Goal: Information Seeking & Learning: Learn about a topic

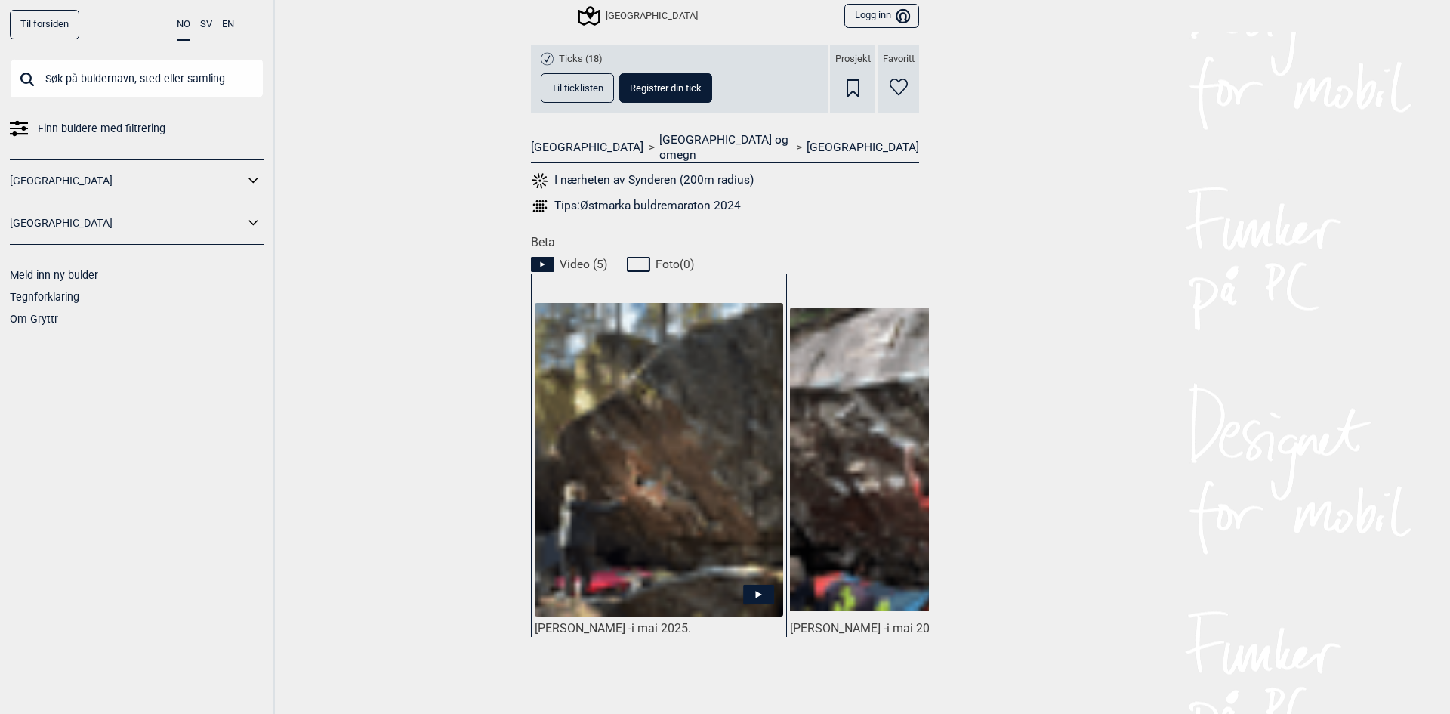
scroll to position [629, 0]
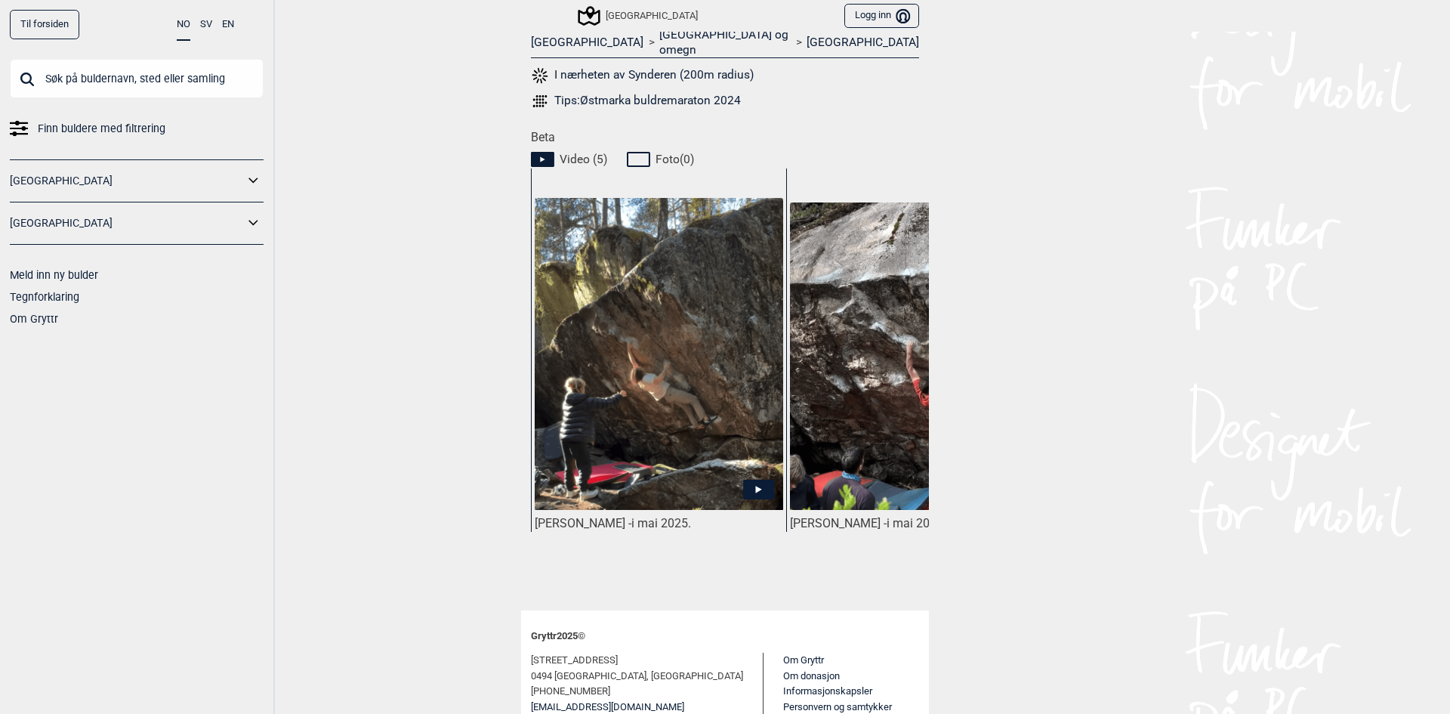
drag, startPoint x: 530, startPoint y: 507, endPoint x: 616, endPoint y: 510, distance: 86.1
click at [616, 516] on div "[PERSON_NAME] - i [DATE]." at bounding box center [659, 524] width 248 height 16
copy div "[PERSON_NAME]"
click at [750, 479] on icon at bounding box center [758, 489] width 31 height 20
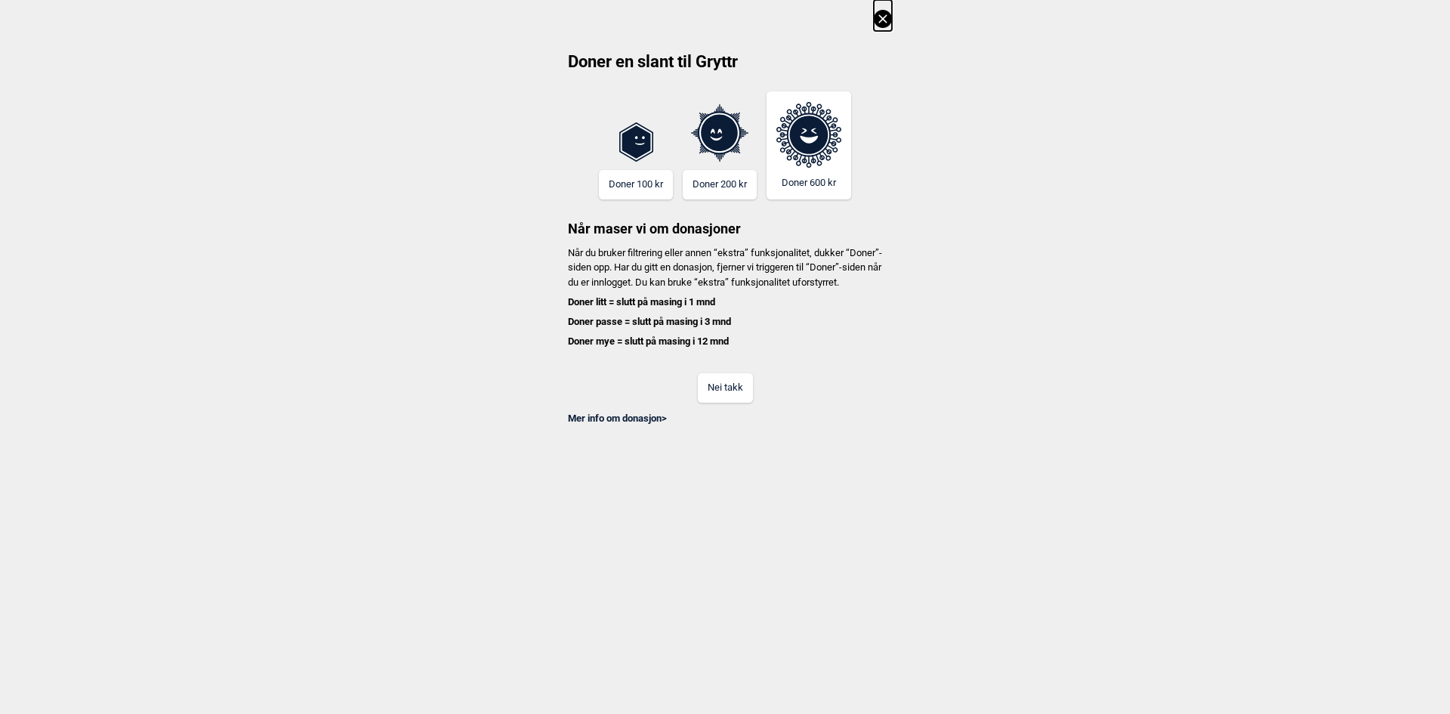
click at [886, 20] on icon at bounding box center [883, 19] width 18 height 18
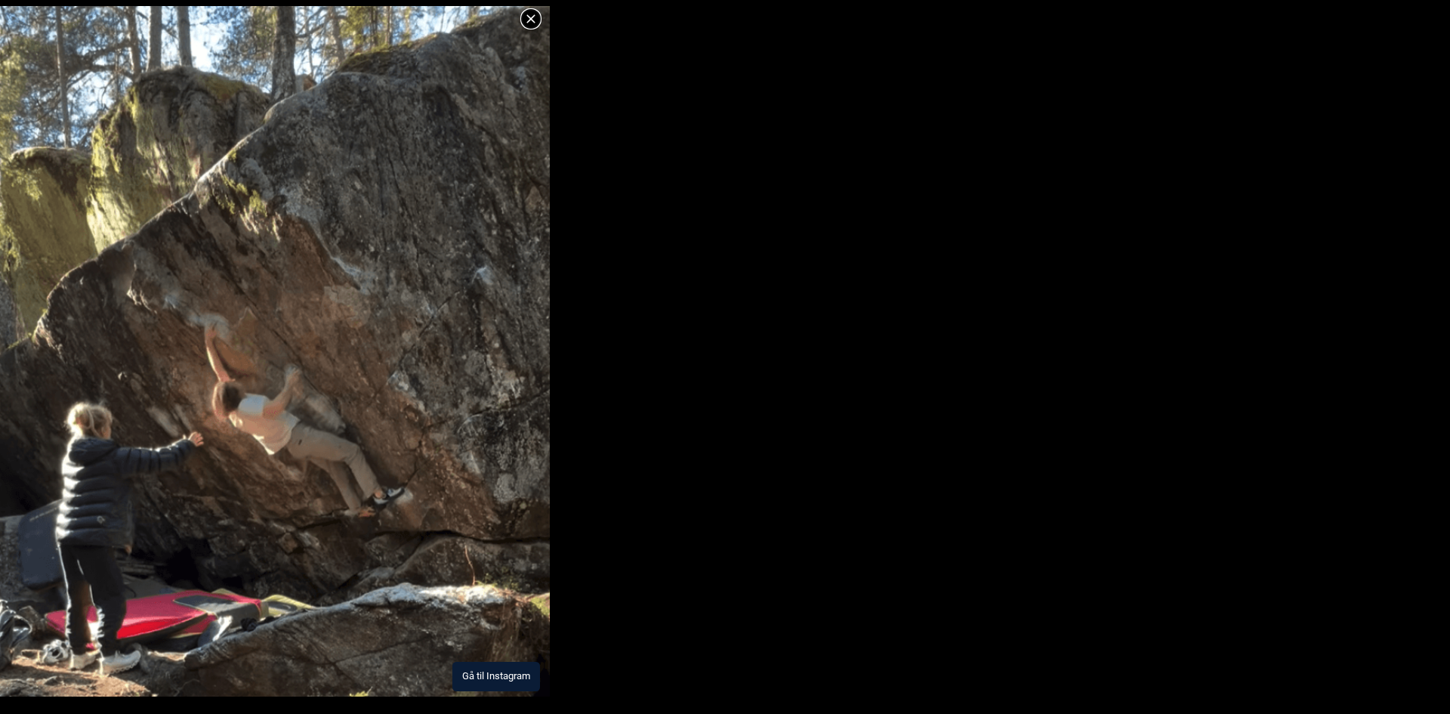
click at [507, 665] on button "Gå til Instagram" at bounding box center [496, 675] width 88 height 29
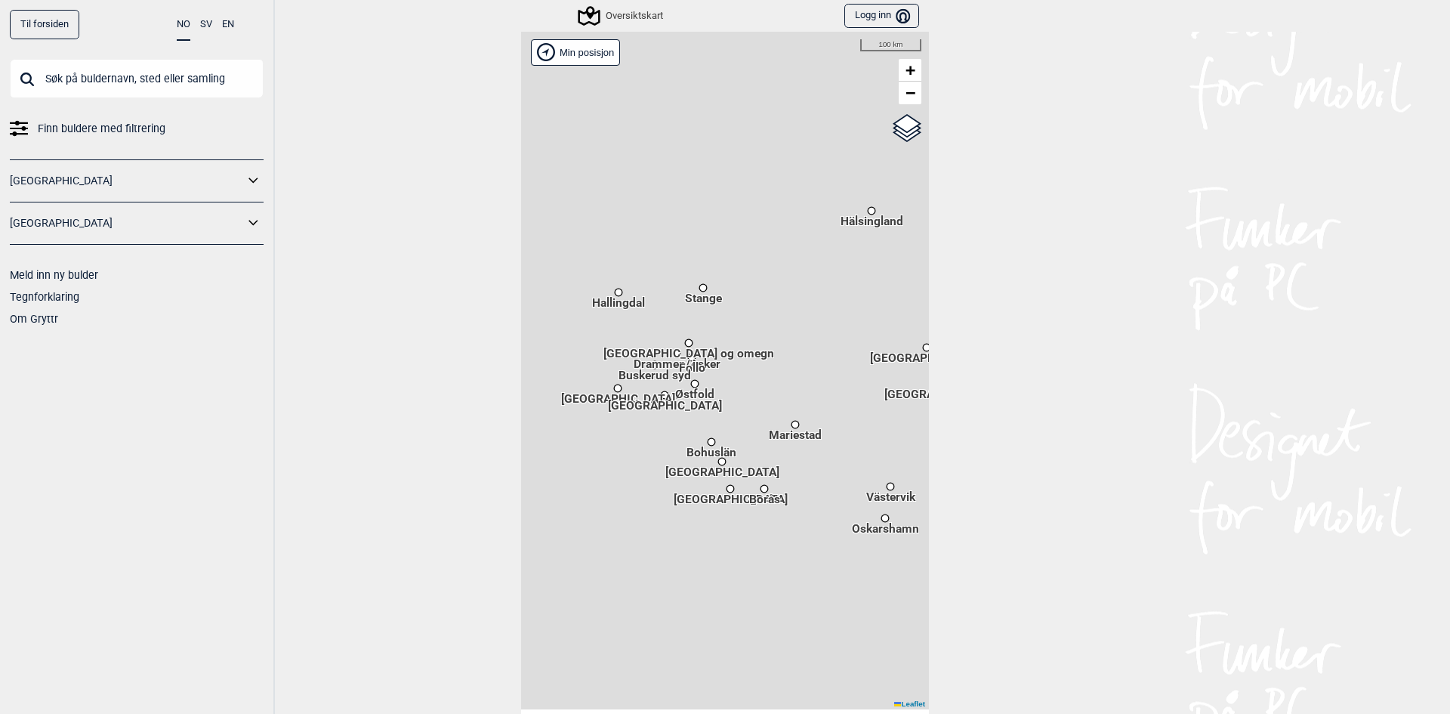
click at [167, 76] on input "text" at bounding box center [137, 78] width 254 height 39
paste input "Motorsentertraversen"
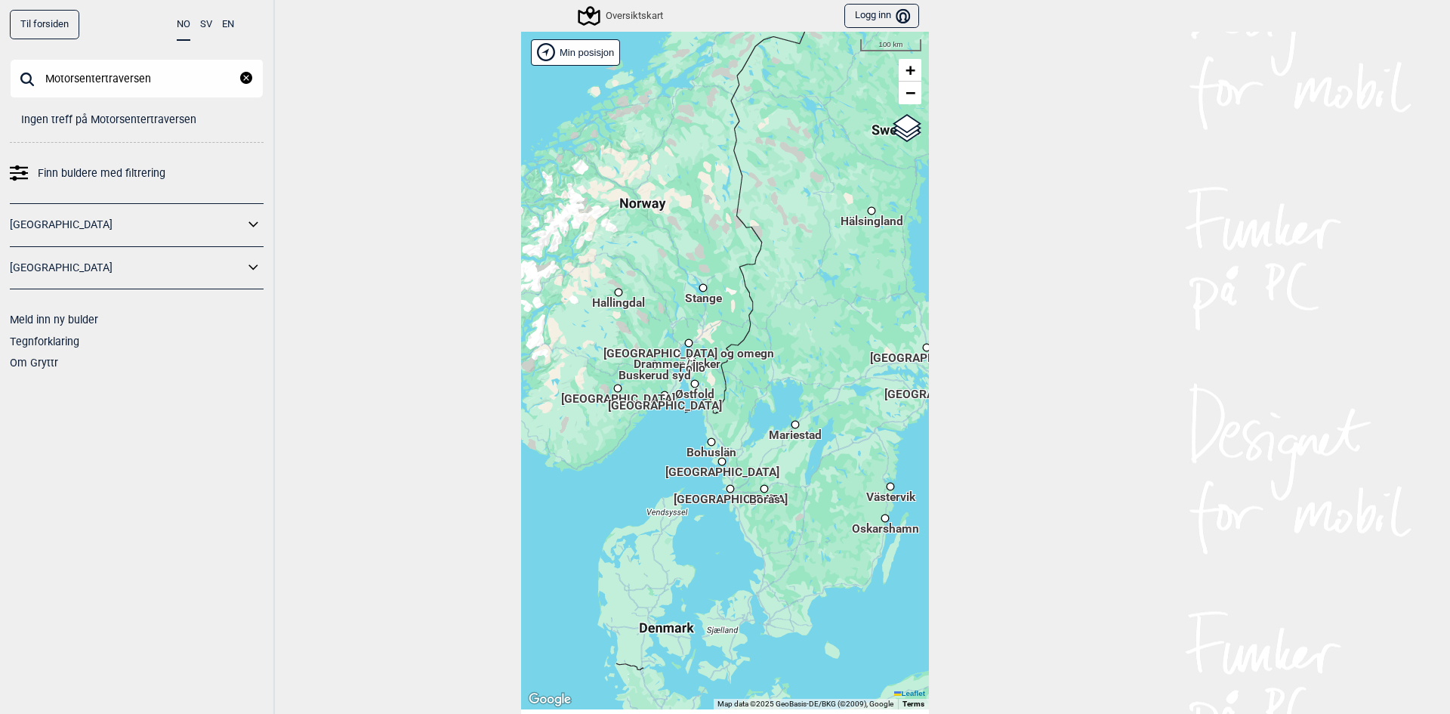
drag, startPoint x: 100, startPoint y: 77, endPoint x: 263, endPoint y: 90, distance: 162.8
click at [249, 87] on input "Motorsentertraversen" at bounding box center [137, 78] width 254 height 39
click at [172, 84] on input "Motorsent" at bounding box center [137, 78] width 254 height 39
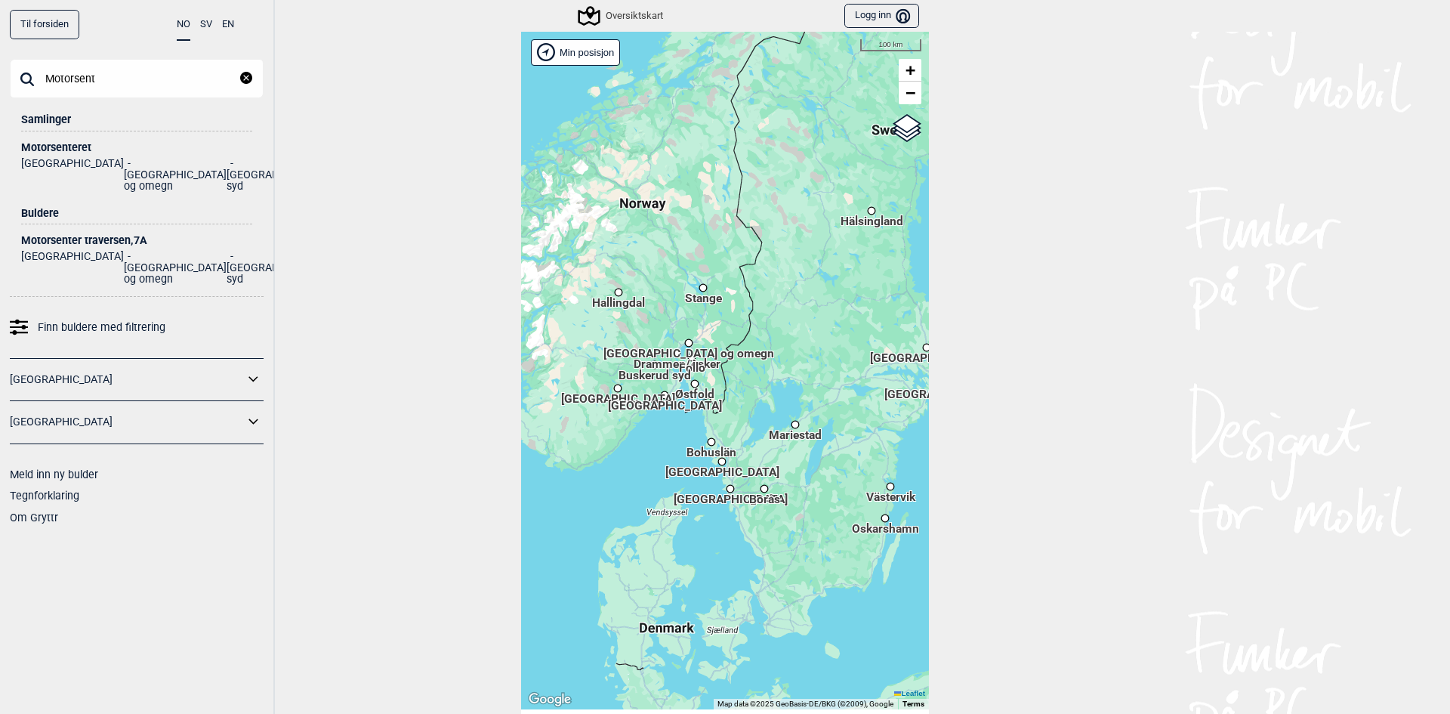
type input "Motorsent"
click at [109, 235] on div "Motorsenter traversen , 7A" at bounding box center [136, 240] width 231 height 11
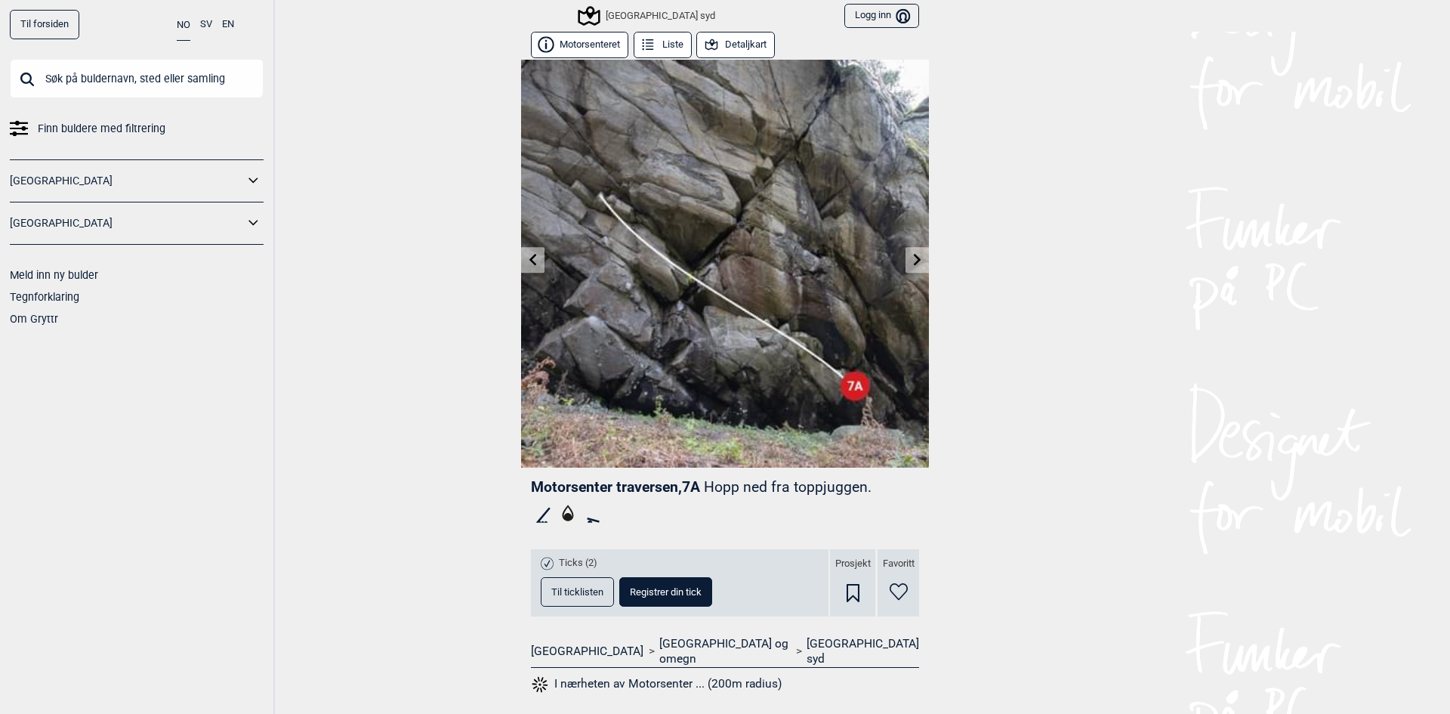
click at [905, 264] on link at bounding box center [916, 260] width 23 height 25
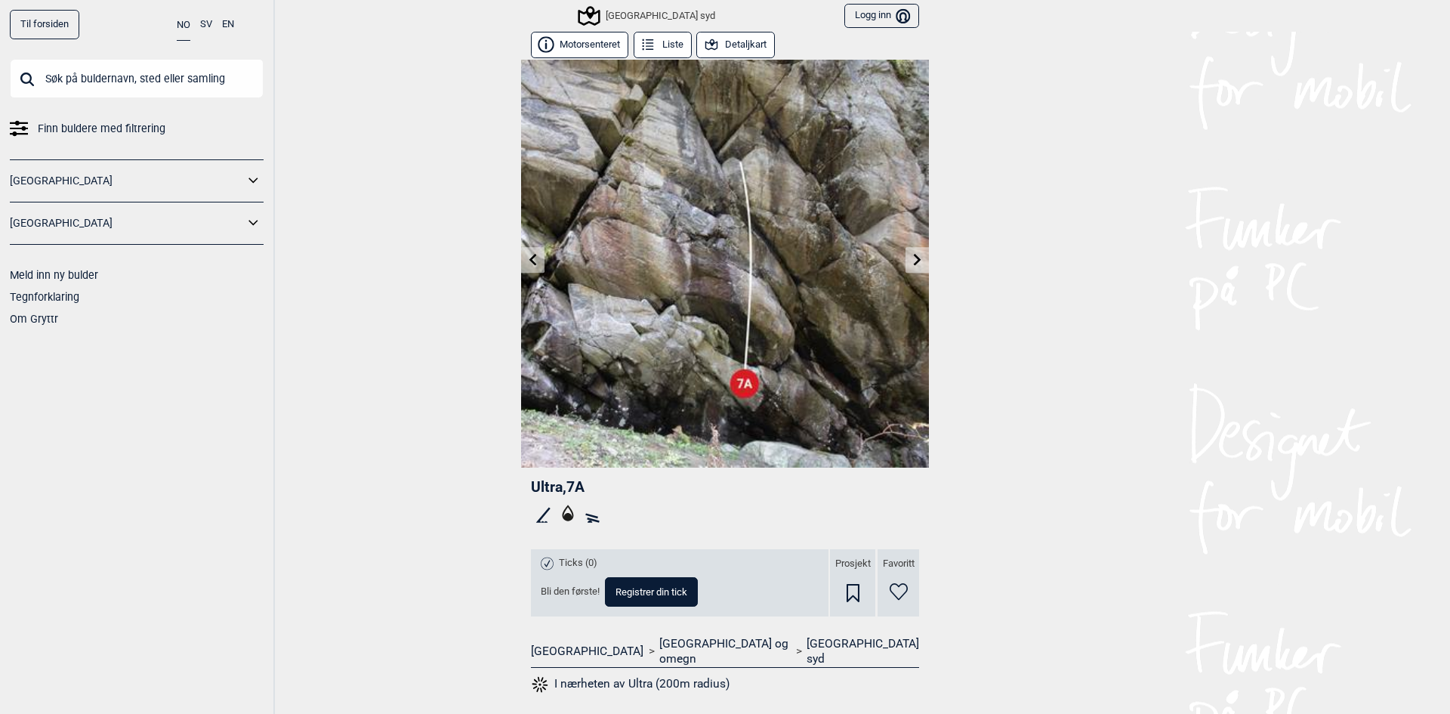
click at [910, 245] on img at bounding box center [725, 264] width 408 height 408
click at [915, 255] on icon at bounding box center [917, 259] width 12 height 12
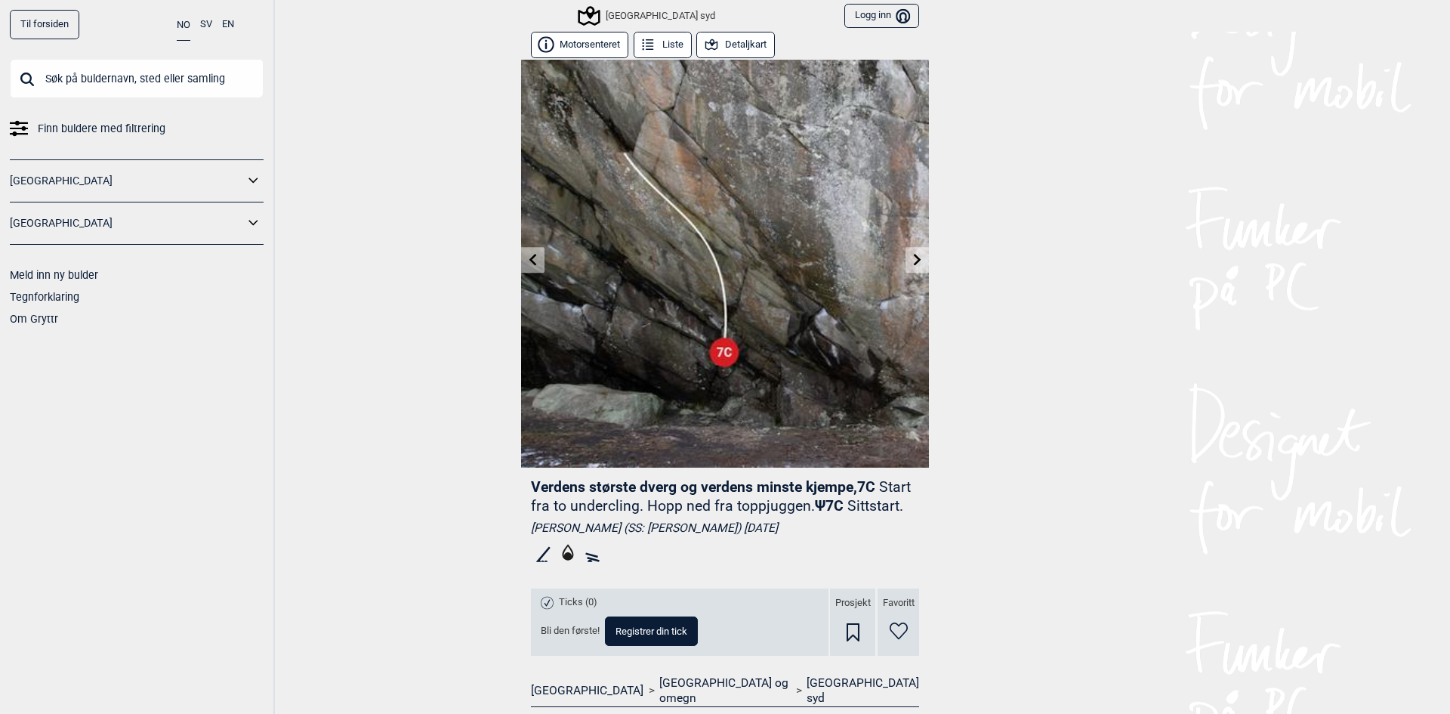
click at [915, 250] on link at bounding box center [916, 260] width 23 height 25
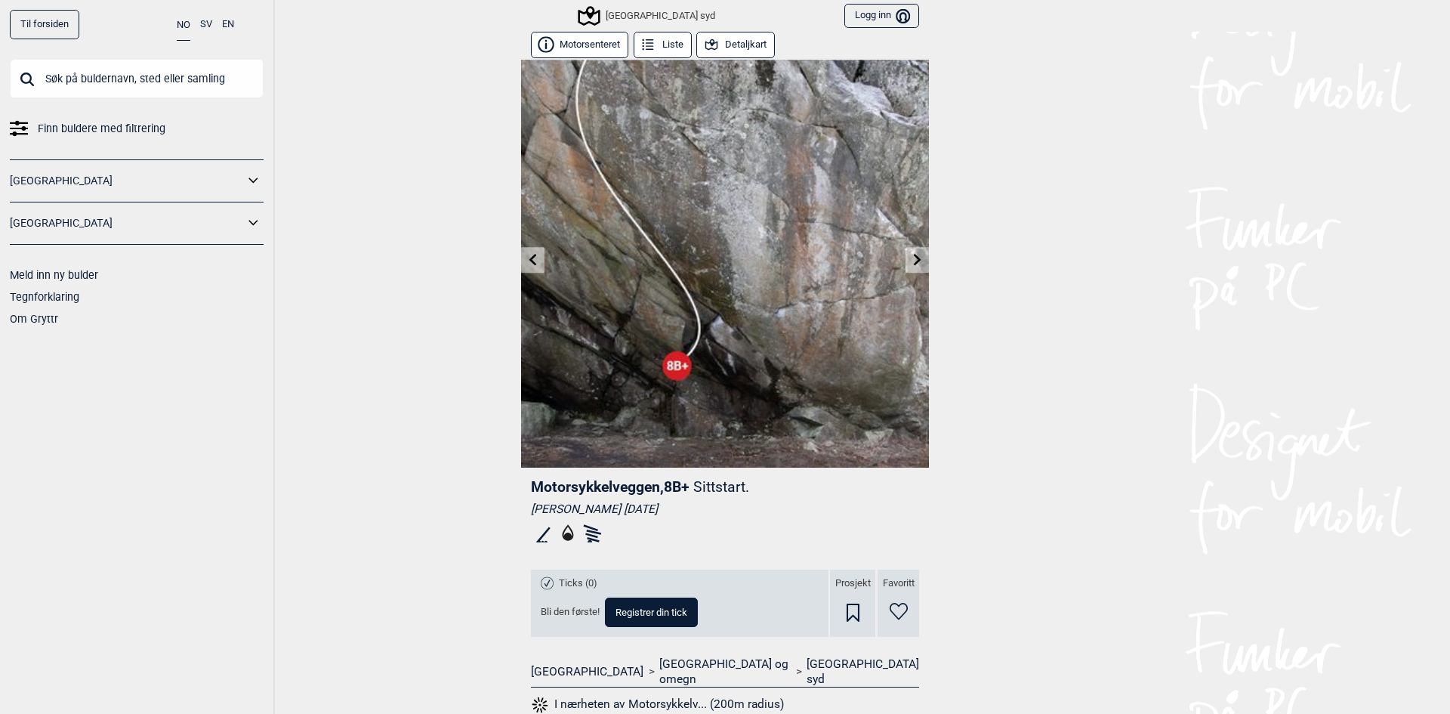
click at [915, 250] on link at bounding box center [916, 260] width 23 height 25
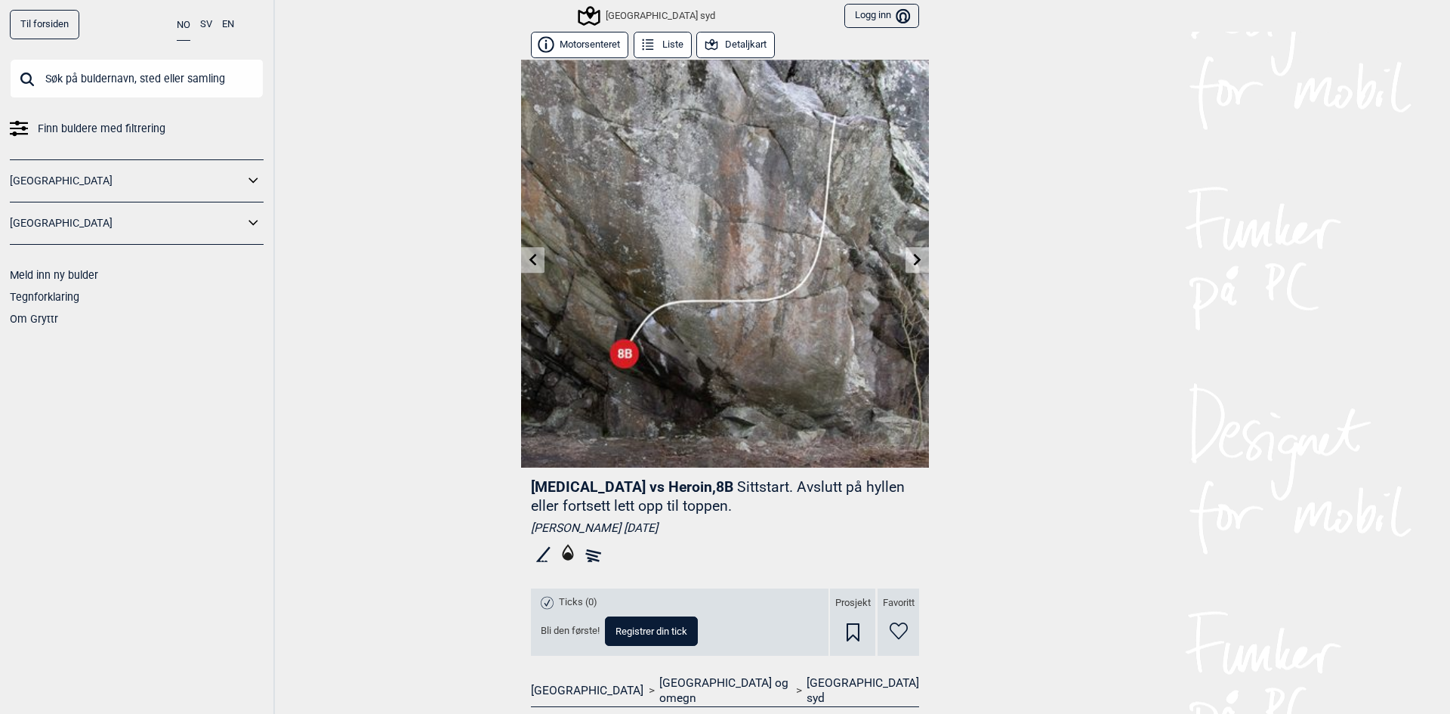
click at [915, 250] on link at bounding box center [916, 260] width 23 height 25
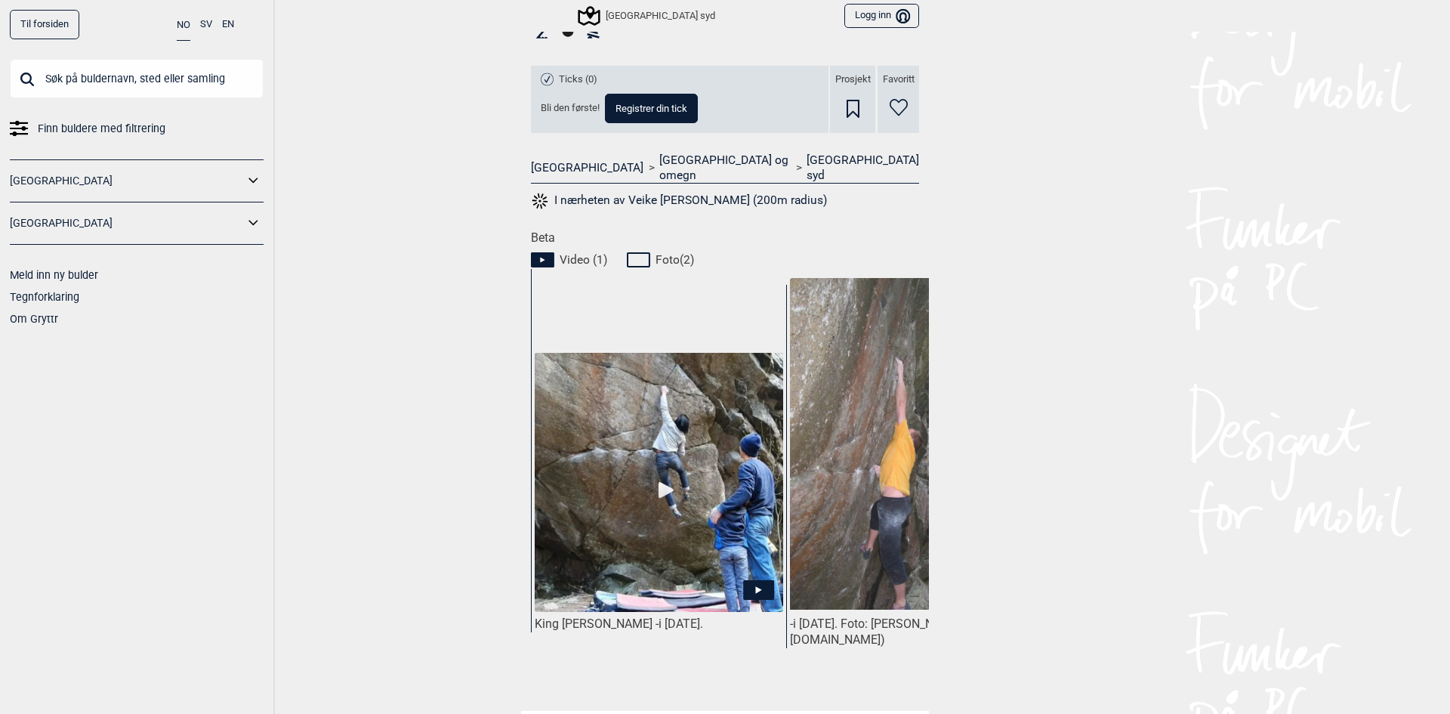
scroll to position [629, 0]
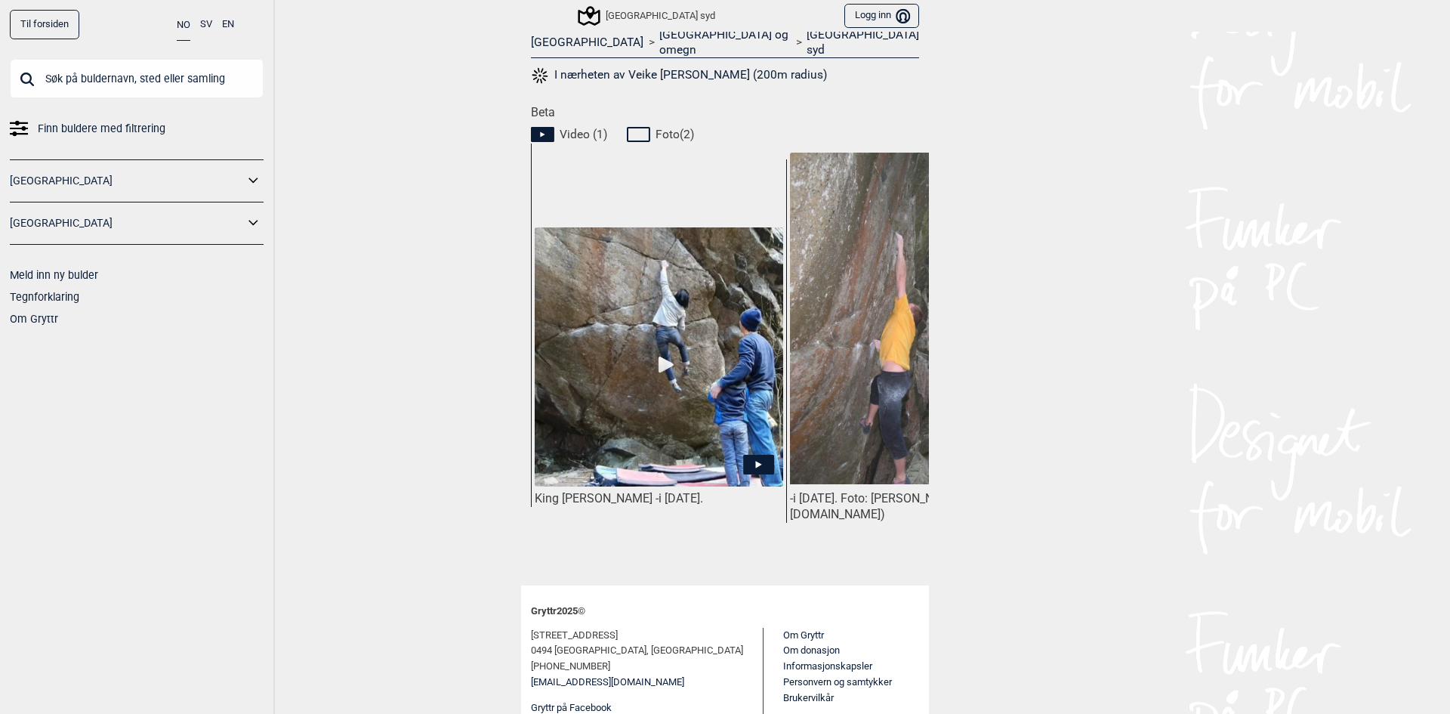
click at [756, 455] on icon at bounding box center [758, 465] width 31 height 20
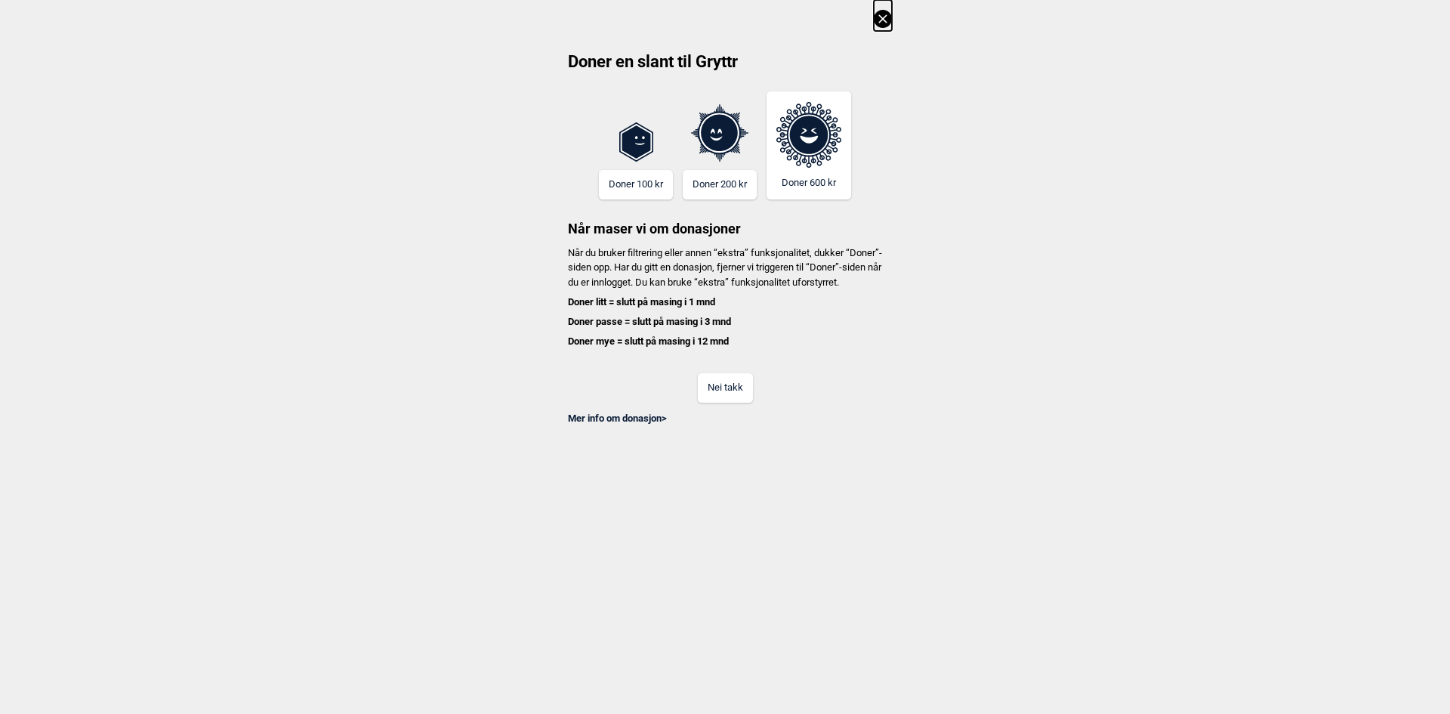
click at [880, 25] on icon at bounding box center [883, 19] width 18 height 18
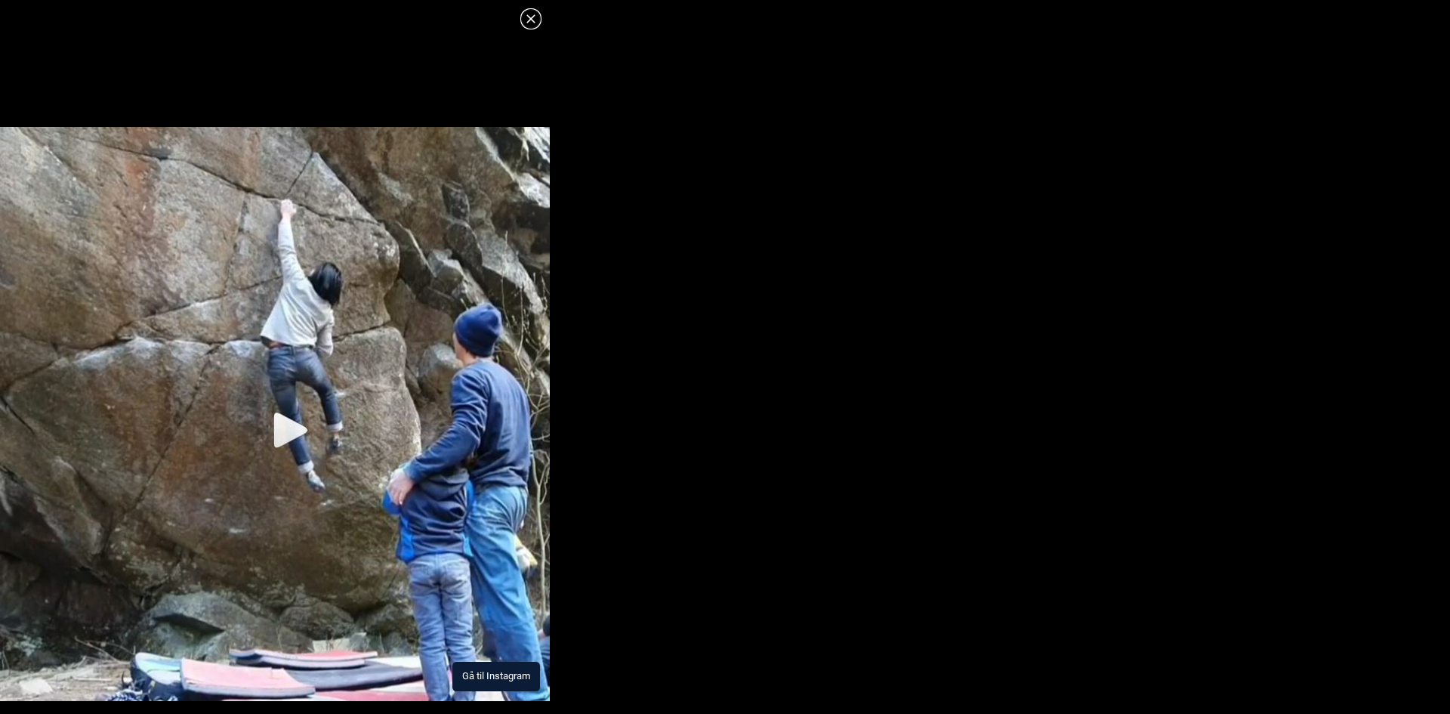
click at [487, 674] on button "Gå til Instagram" at bounding box center [496, 675] width 88 height 29
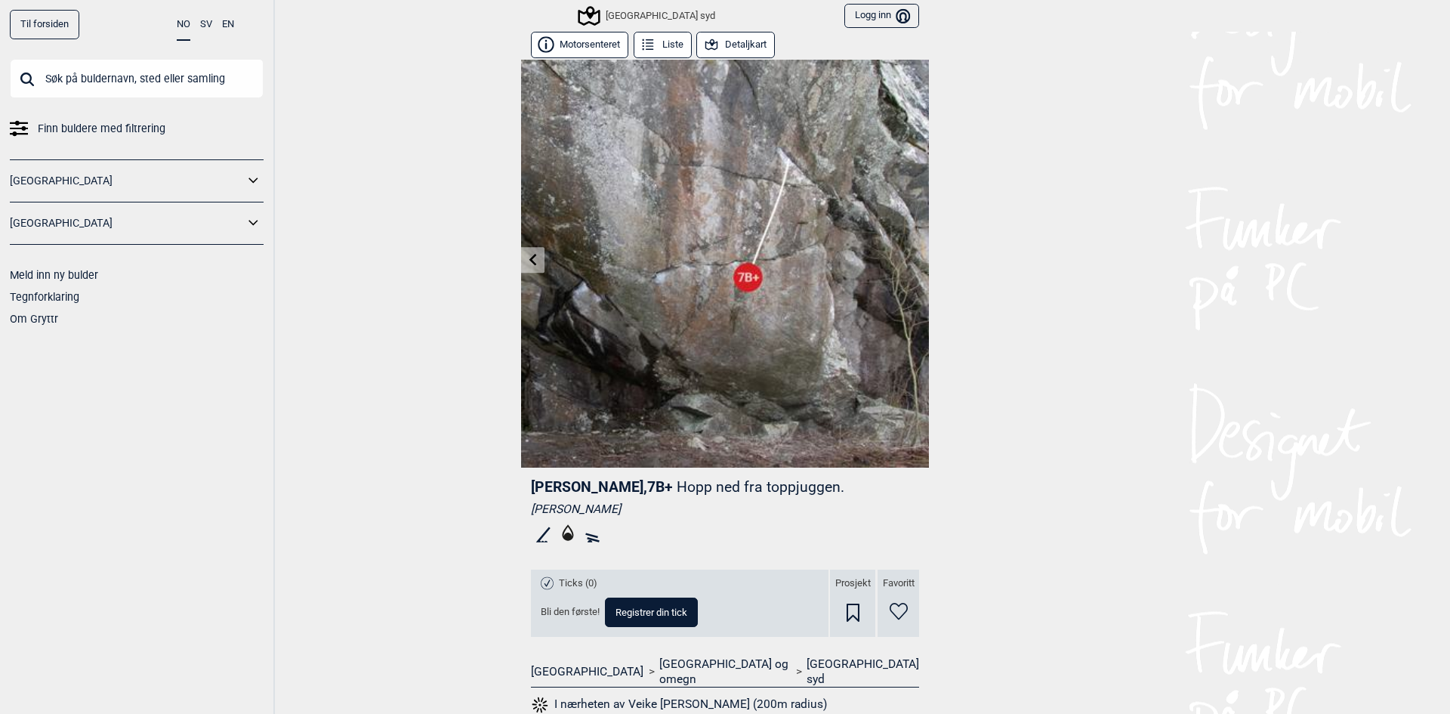
click at [527, 253] on icon at bounding box center [533, 259] width 12 height 12
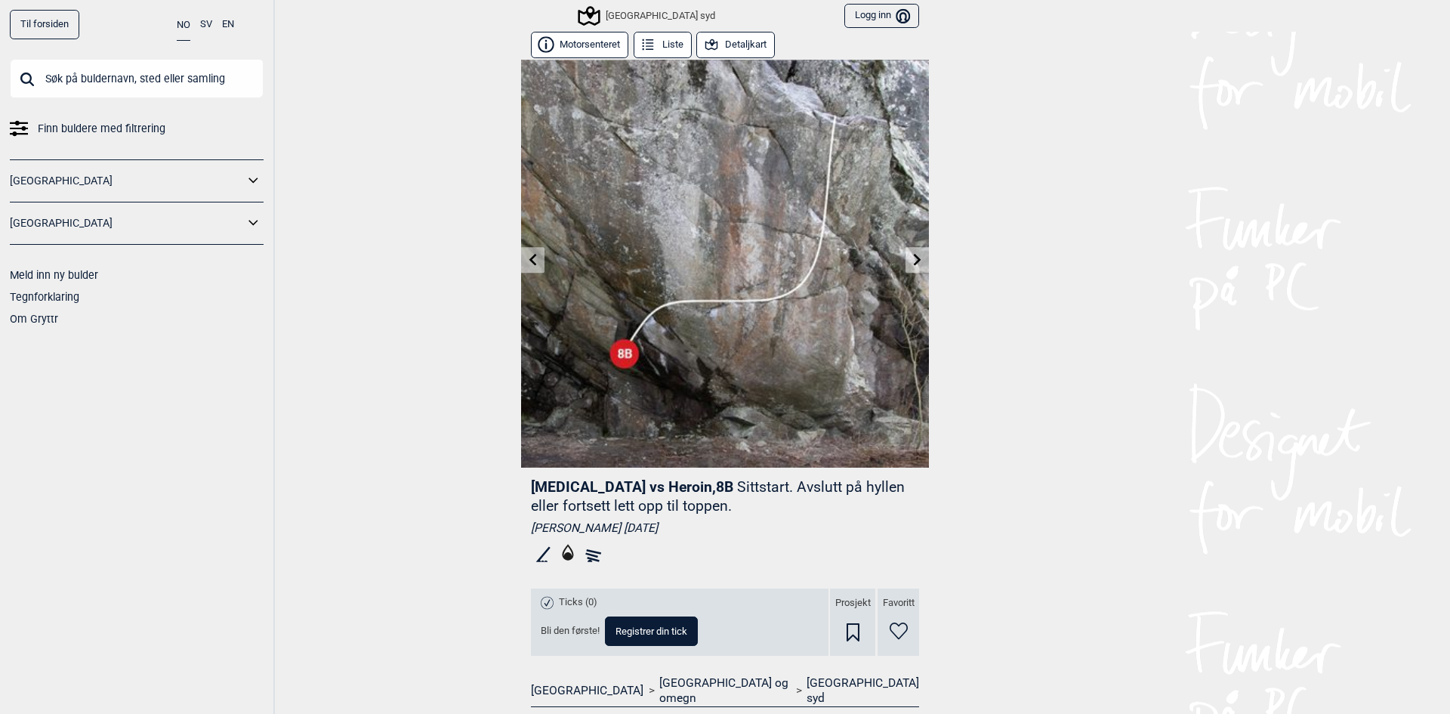
click at [527, 253] on icon at bounding box center [533, 259] width 12 height 12
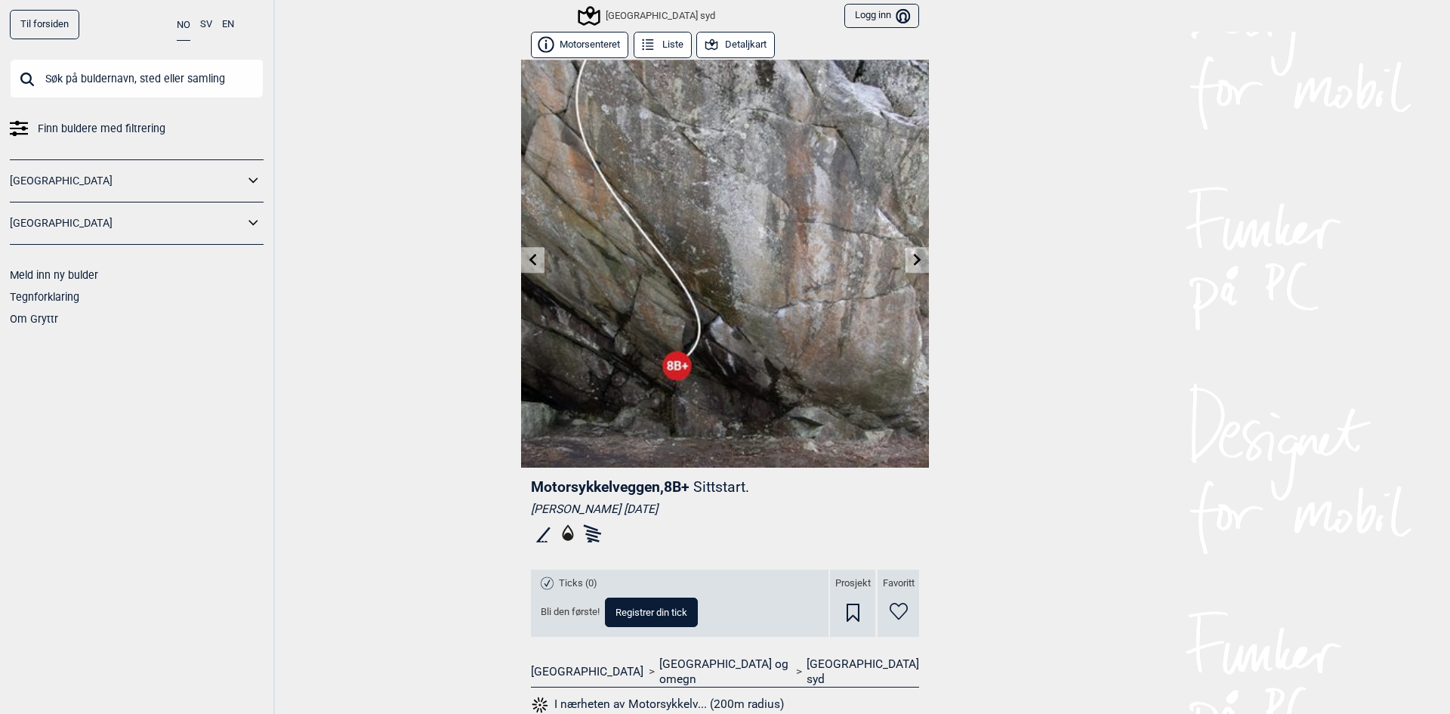
click at [527, 253] on icon at bounding box center [533, 259] width 12 height 12
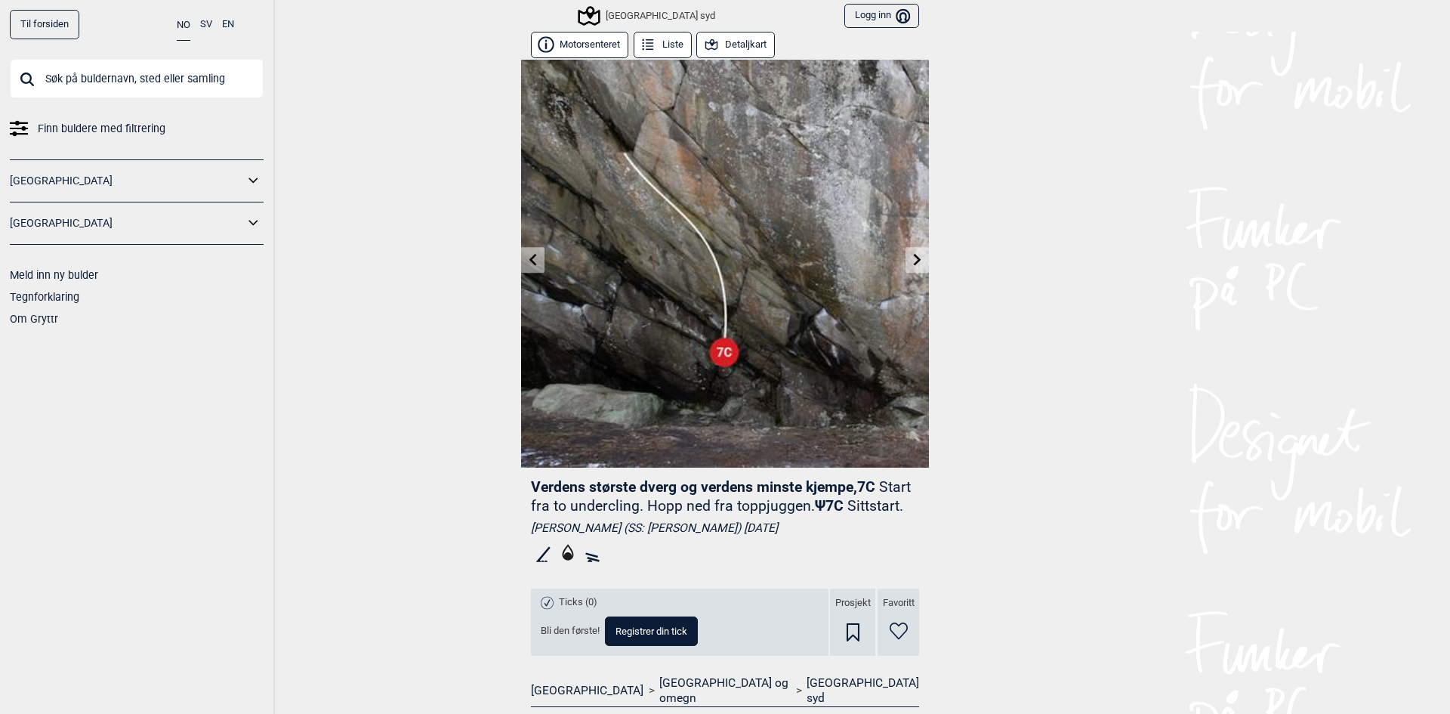
click at [527, 253] on icon at bounding box center [533, 259] width 12 height 12
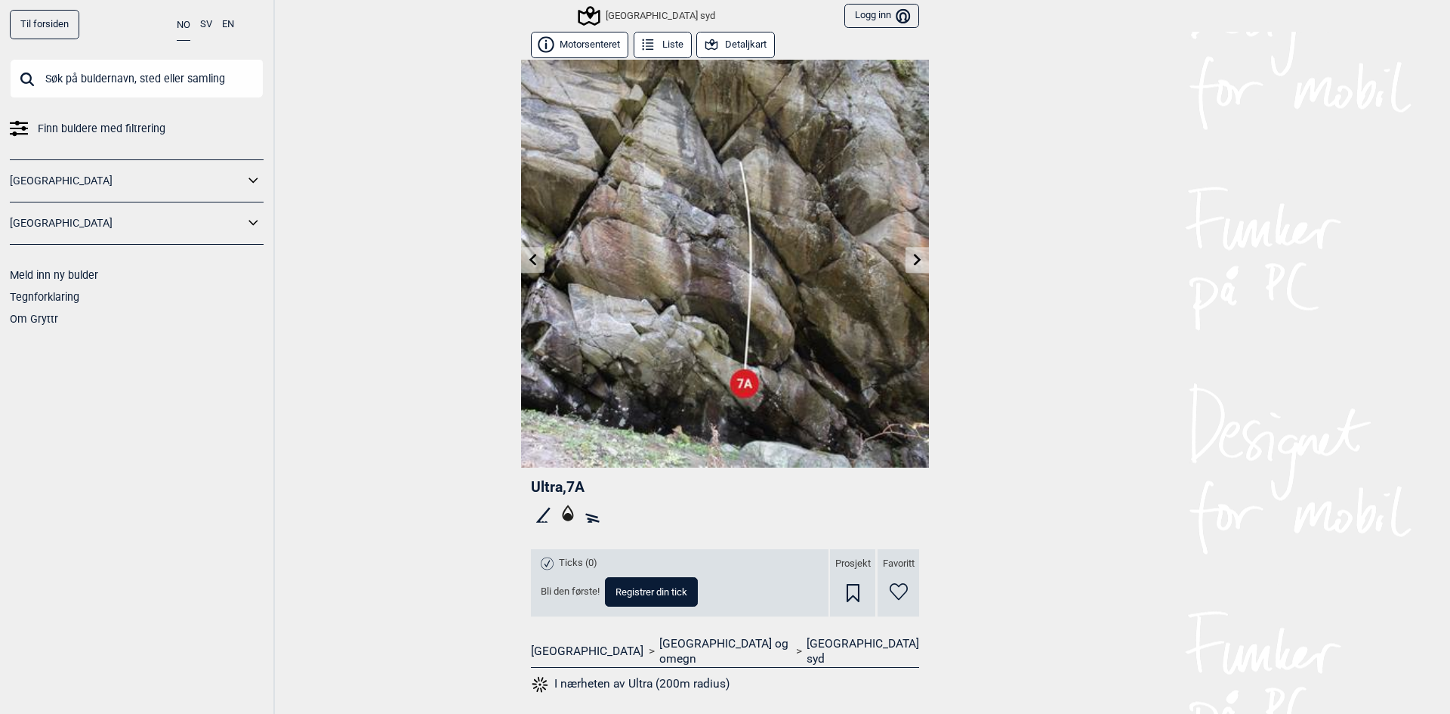
click at [527, 253] on icon at bounding box center [533, 259] width 12 height 12
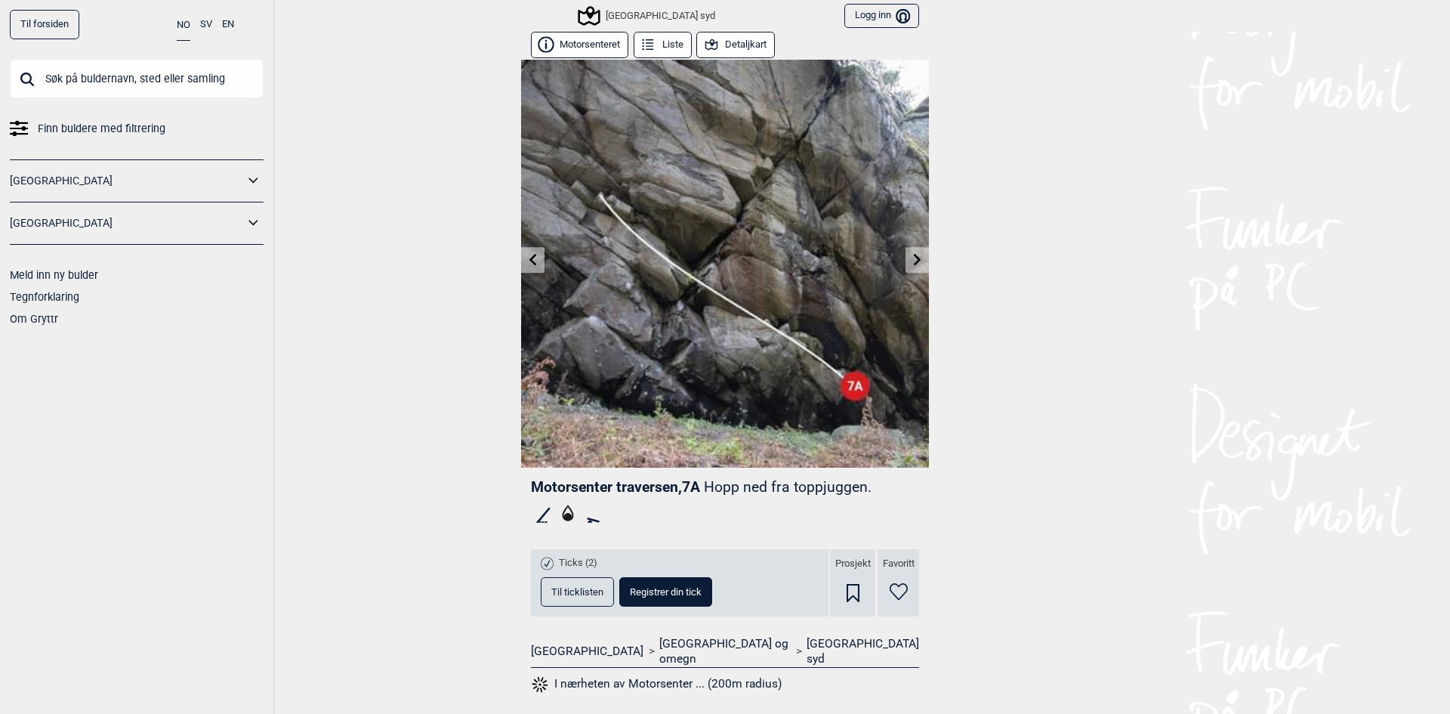
click at [527, 253] on icon at bounding box center [533, 259] width 12 height 12
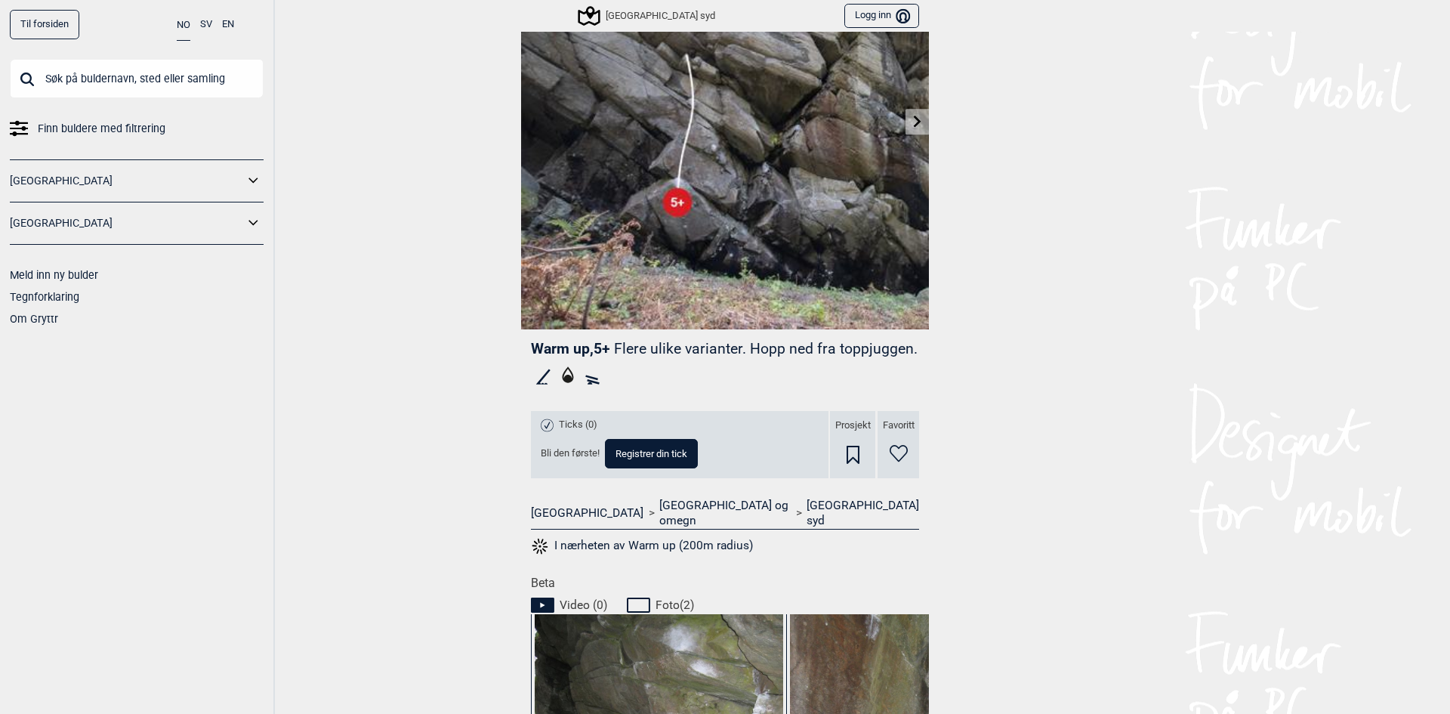
scroll to position [251, 0]
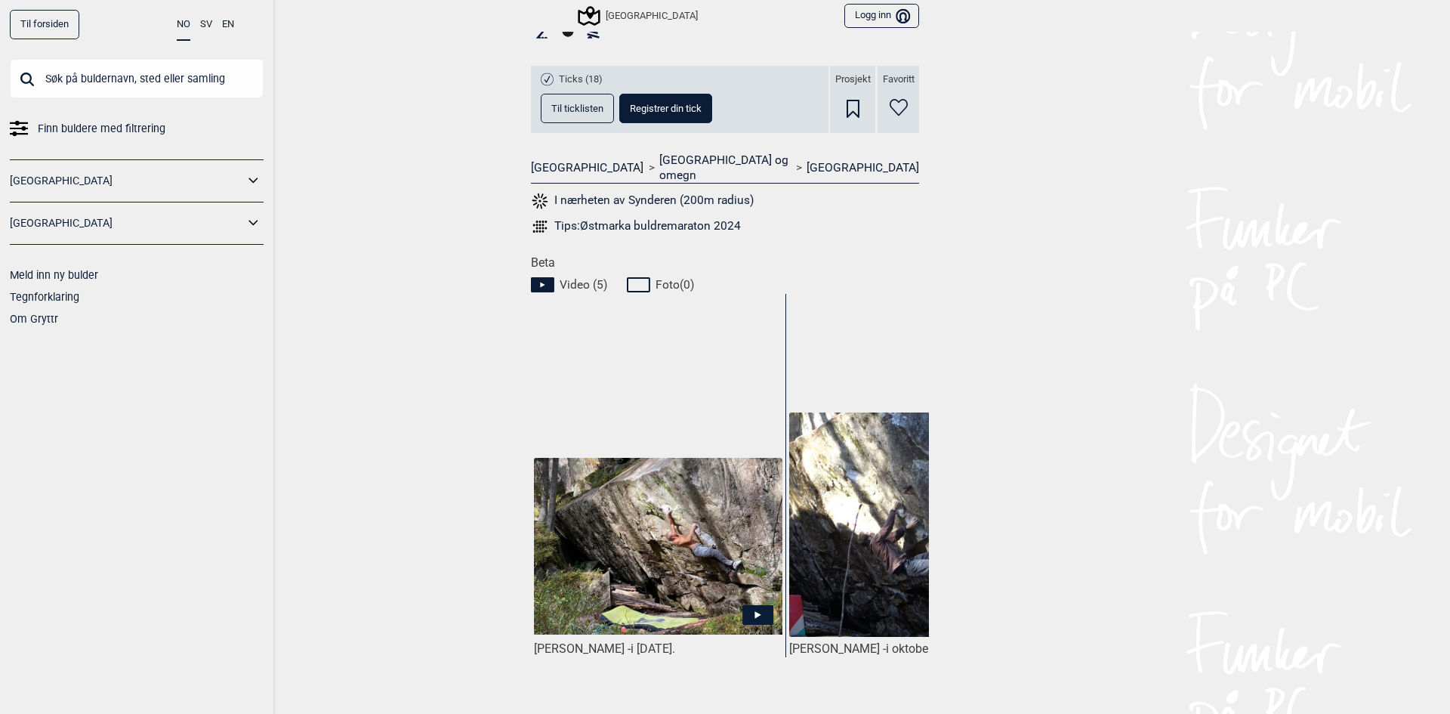
scroll to position [0, 878]
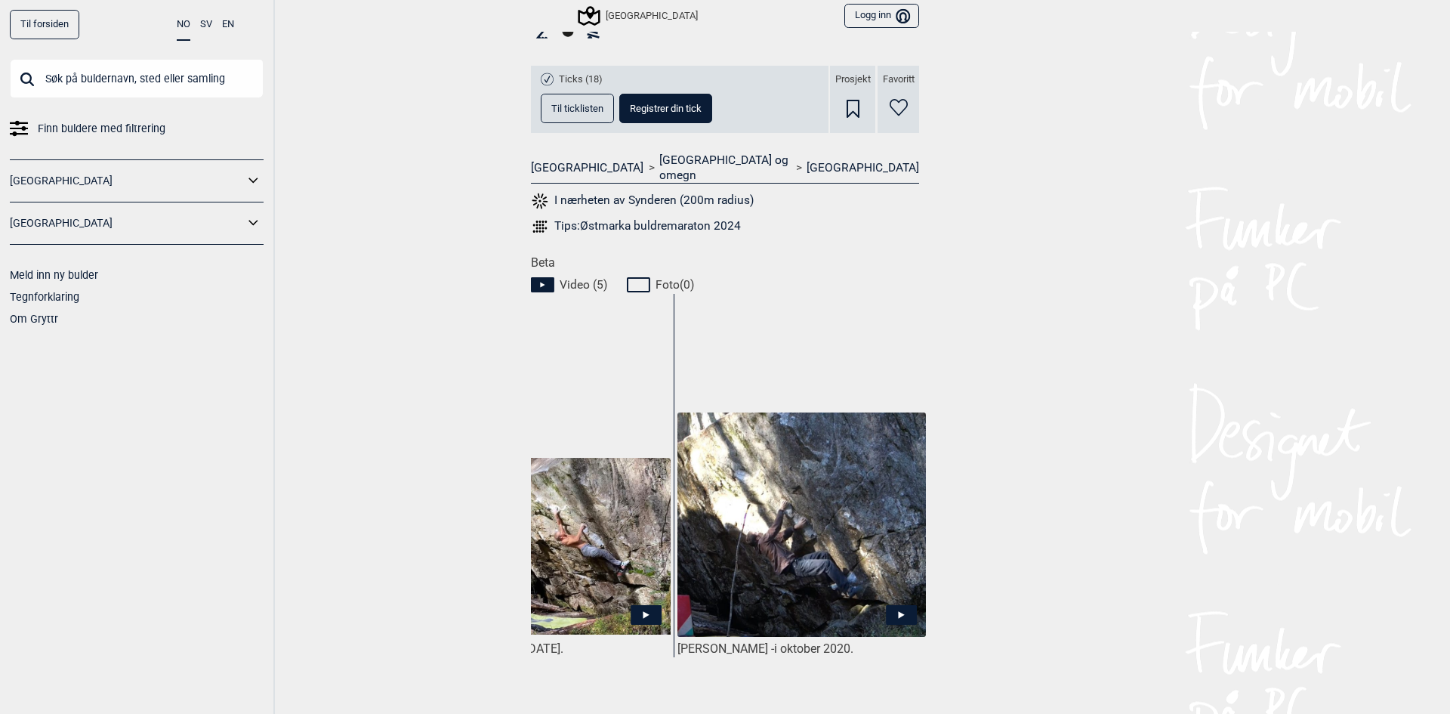
click at [887, 605] on icon at bounding box center [901, 615] width 31 height 20
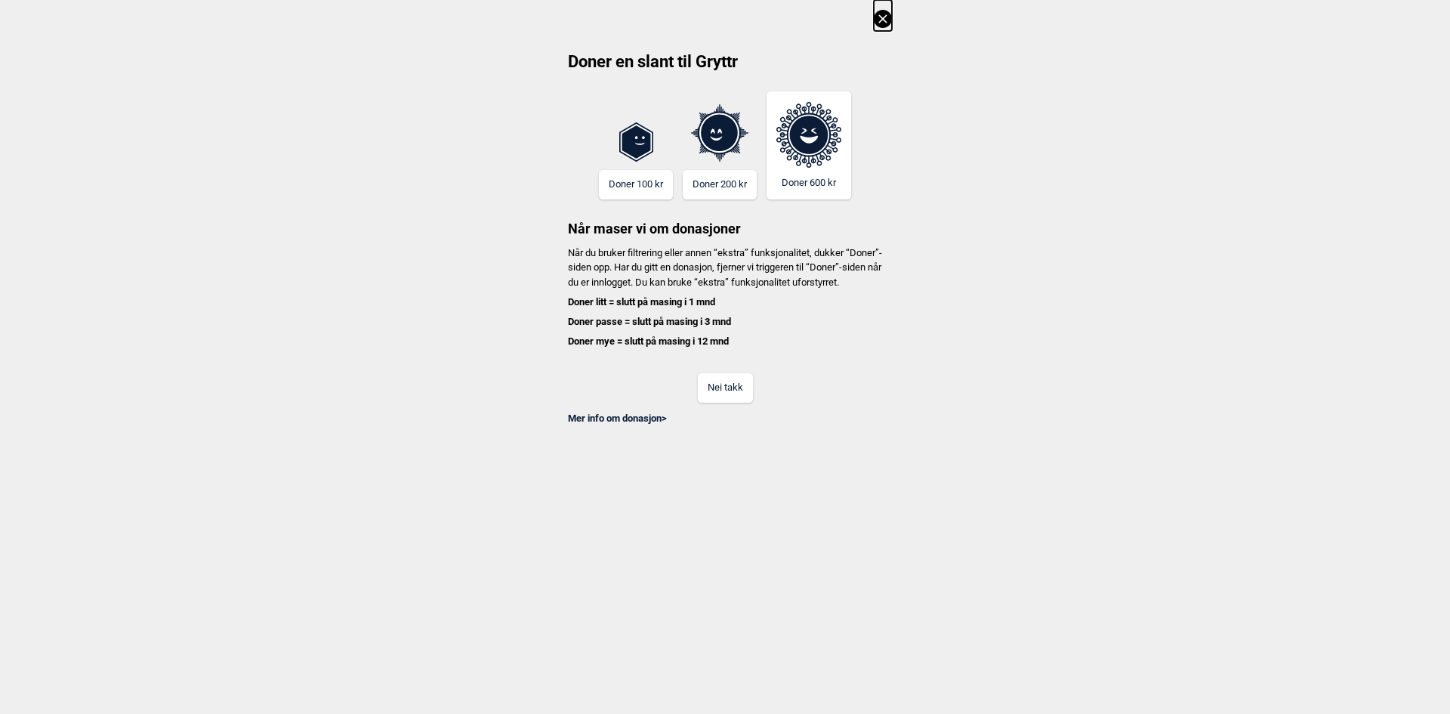
click at [877, 12] on icon at bounding box center [883, 19] width 18 height 18
